Goal: Navigation & Orientation: Find specific page/section

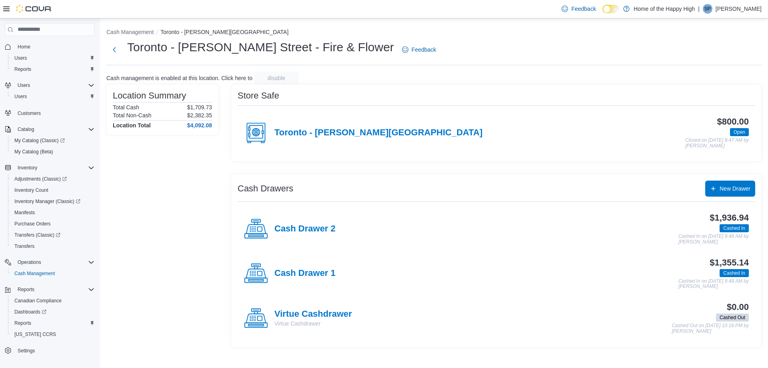
click at [748, 6] on p "Steven Pike" at bounding box center [739, 9] width 46 height 10
click at [716, 72] on button "Sign Out" at bounding box center [722, 78] width 74 height 13
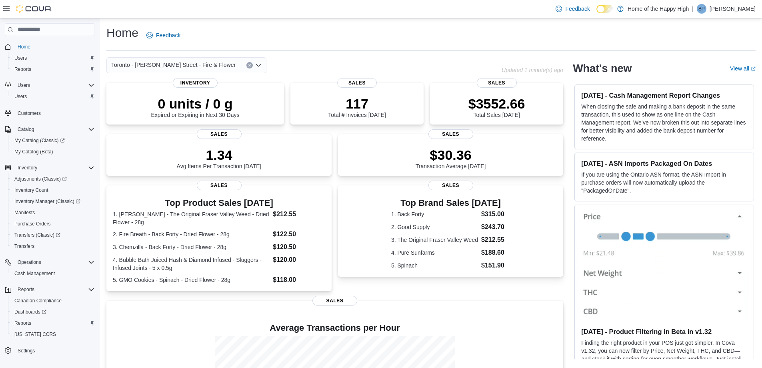
click at [726, 5] on p "Steven Pike" at bounding box center [733, 9] width 46 height 10
click at [717, 78] on button "Sign Out" at bounding box center [716, 78] width 74 height 13
